Goal: Information Seeking & Learning: Learn about a topic

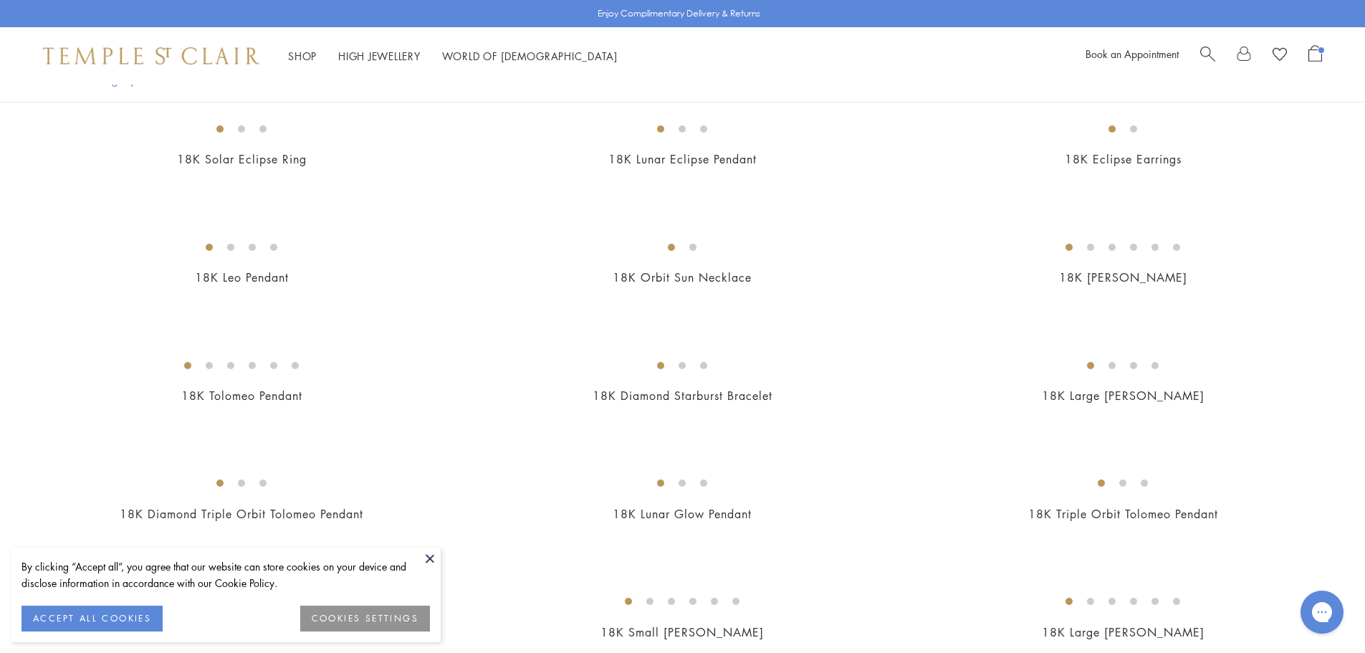
scroll to position [515, 0]
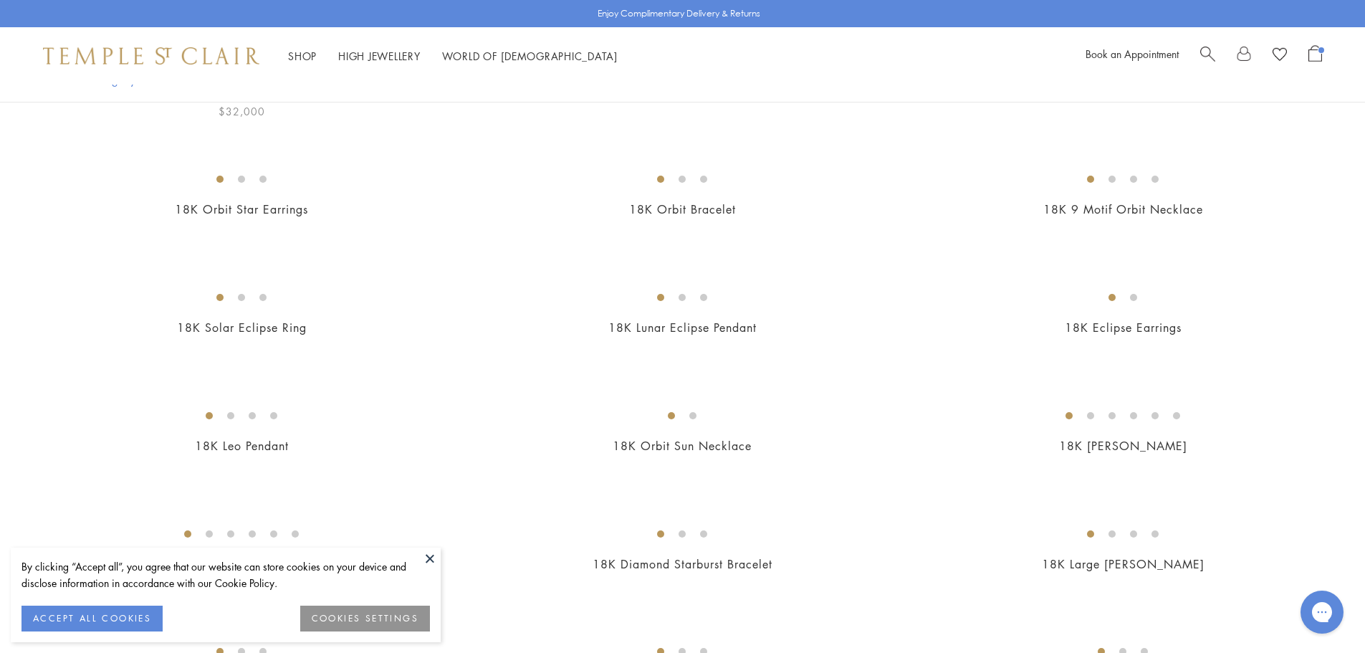
click at [0, 0] on img at bounding box center [0, 0] width 0 height 0
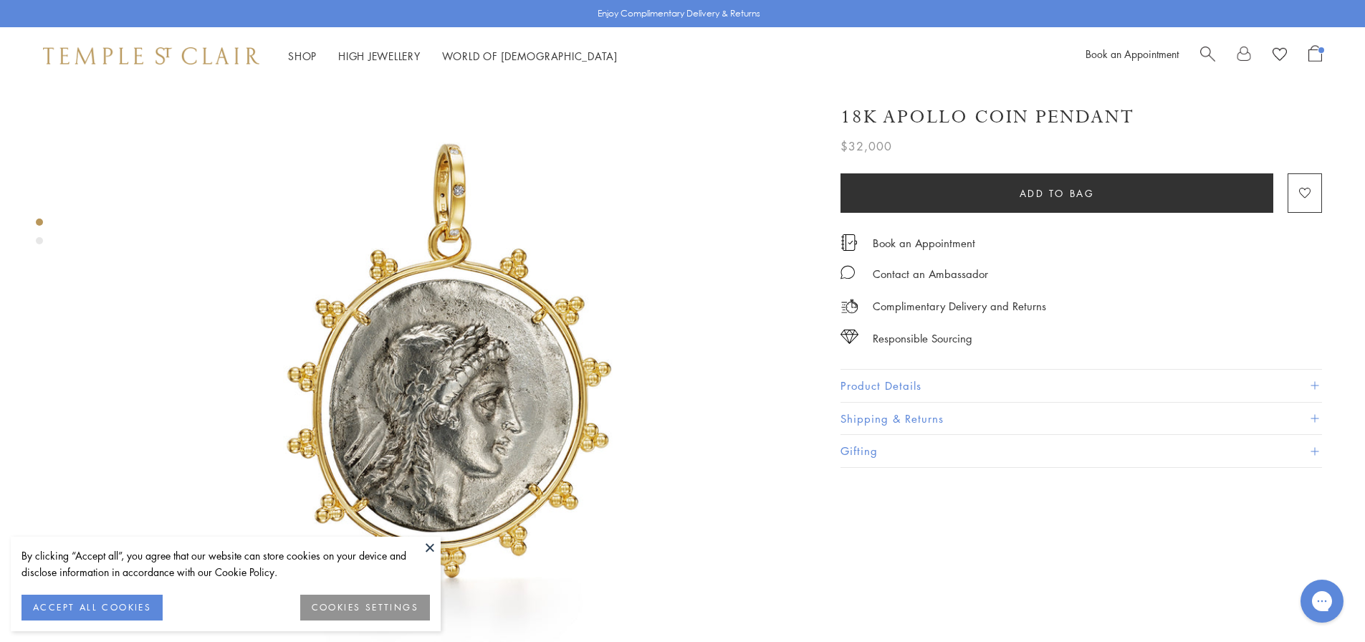
scroll to position [54, 0]
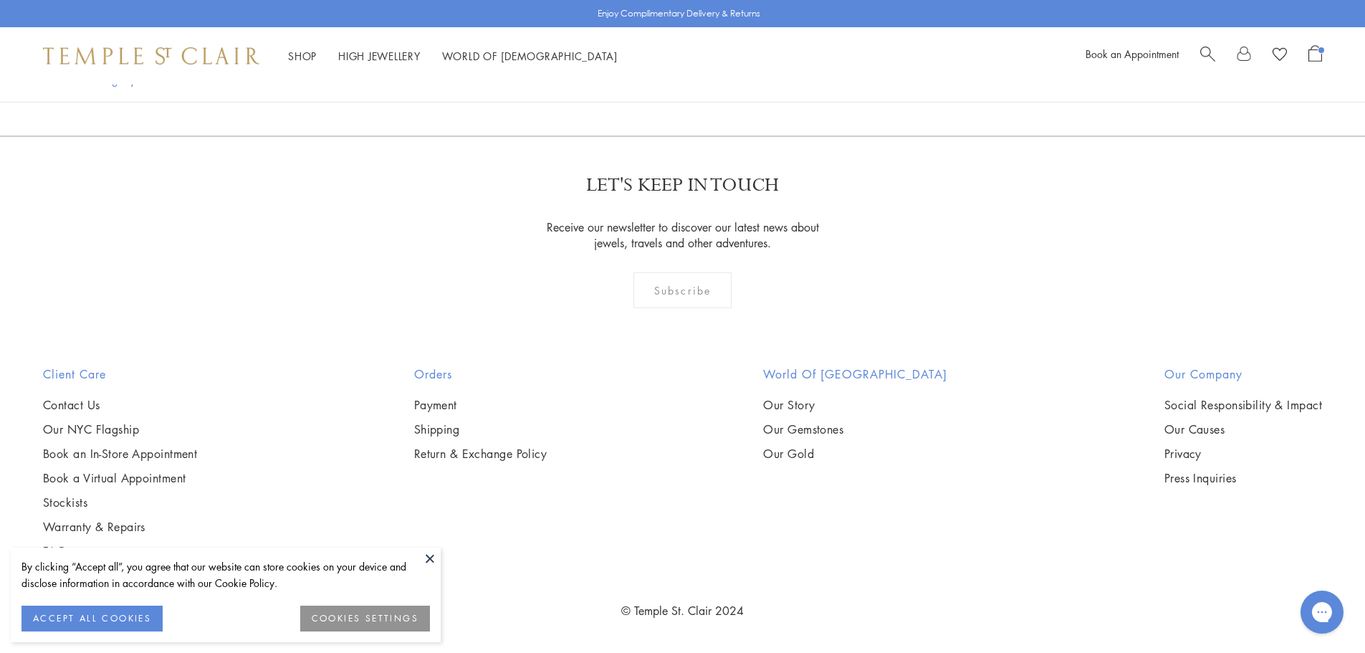
scroll to position [8582, 0]
click at [0, 0] on img at bounding box center [0, 0] width 0 height 0
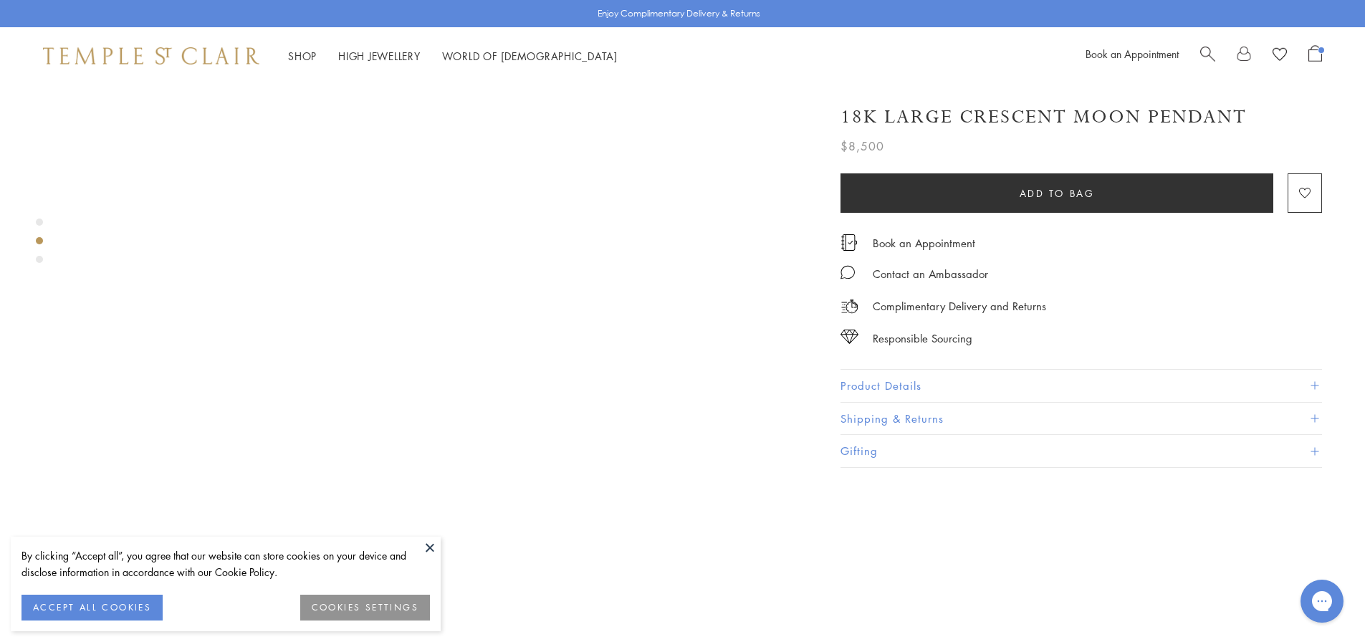
scroll to position [1163, 0]
